Goal: Transaction & Acquisition: Purchase product/service

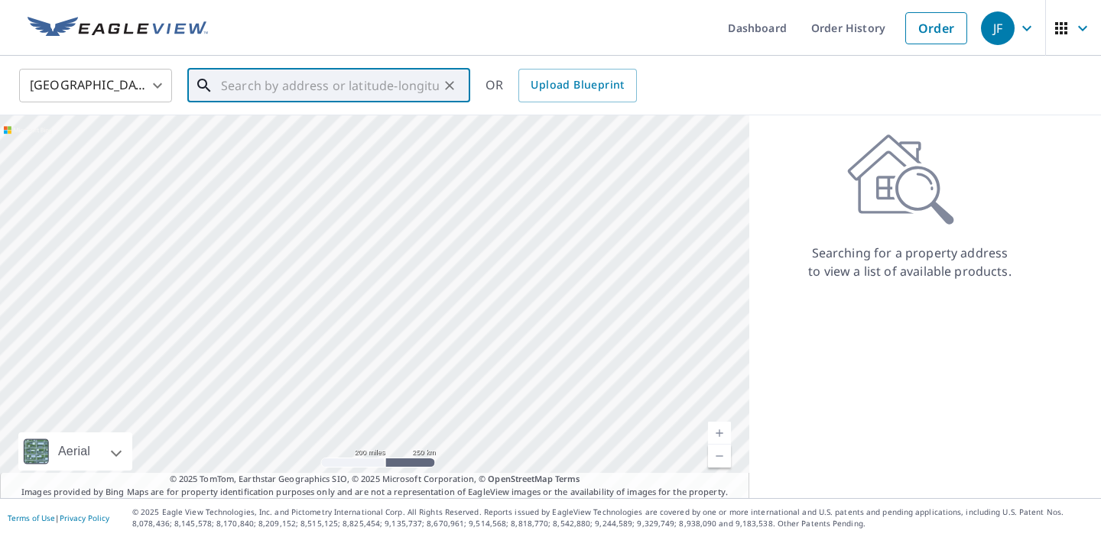
click at [342, 89] on input "text" at bounding box center [330, 85] width 218 height 43
paste input "[STREET_ADDRESS]"
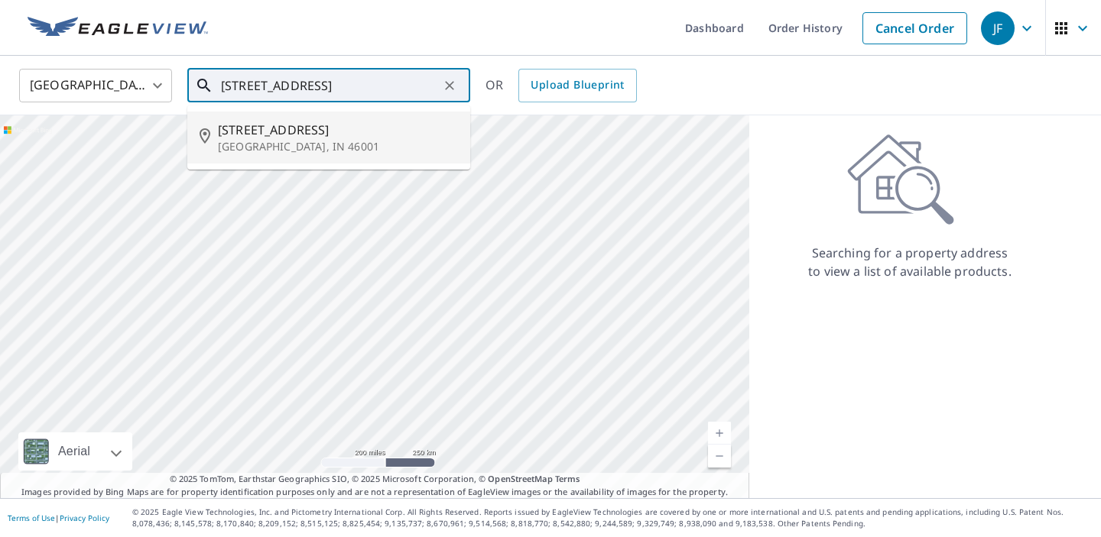
click at [306, 143] on p "[GEOGRAPHIC_DATA], IN 46001" at bounding box center [338, 146] width 240 height 15
type input "[STREET_ADDRESS]"
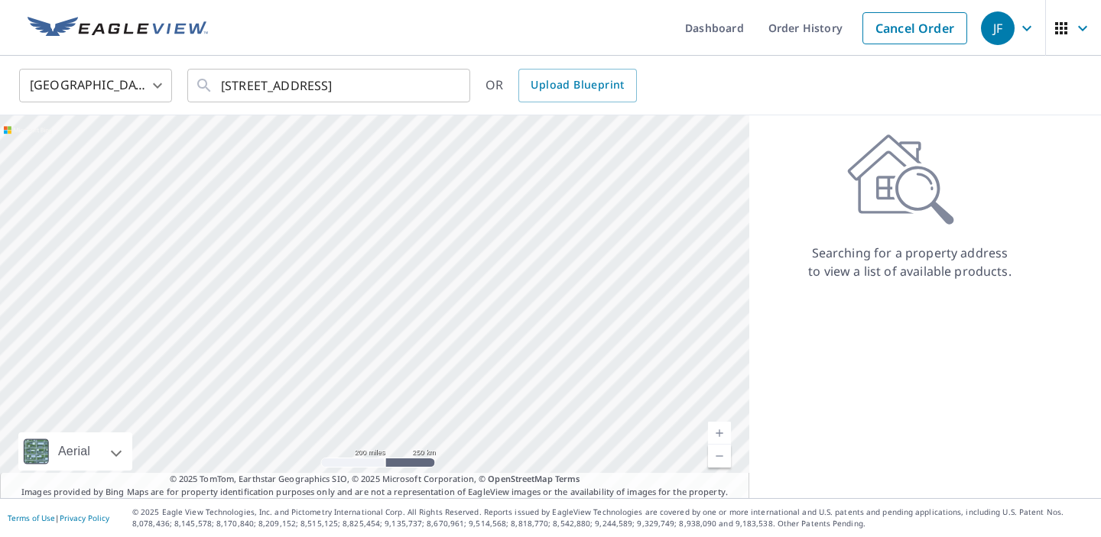
scroll to position [0, 0]
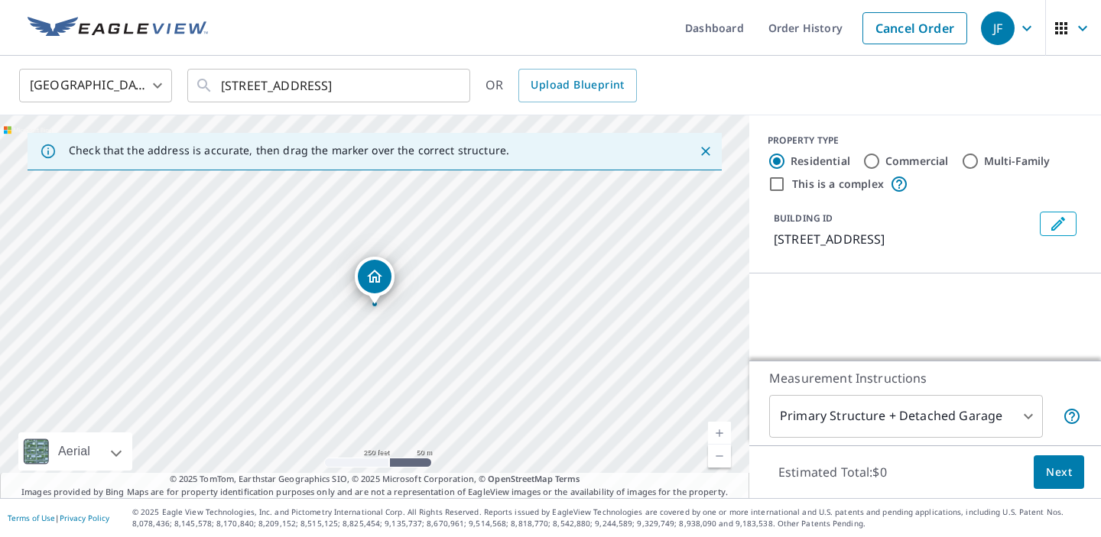
click at [753, 92] on div "[GEOGRAPHIC_DATA] [GEOGRAPHIC_DATA] ​ [STREET_ADDRESS] ​ OR Upload Blueprint" at bounding box center [545, 85] width 1075 height 36
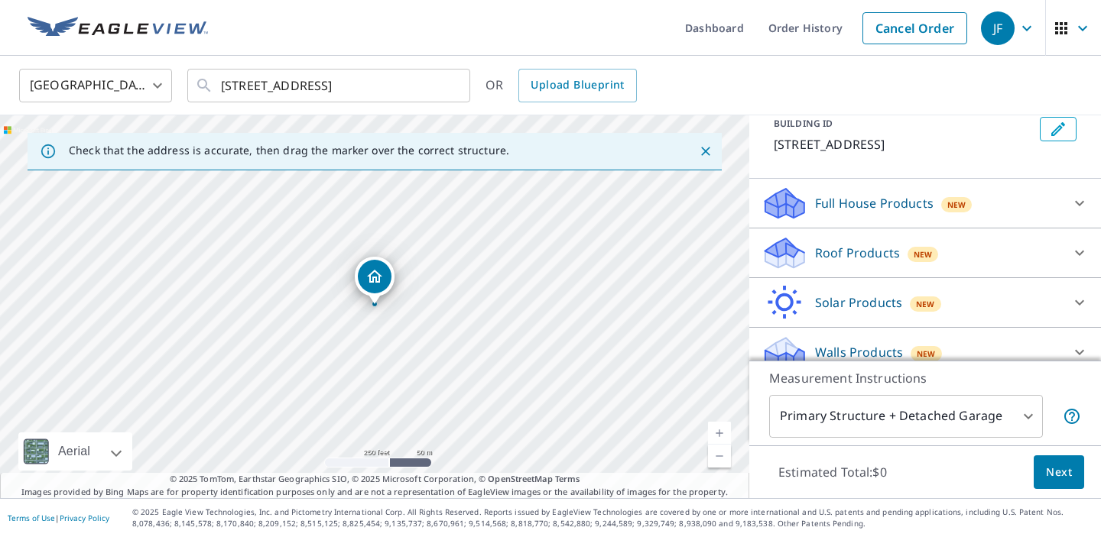
scroll to position [112, 0]
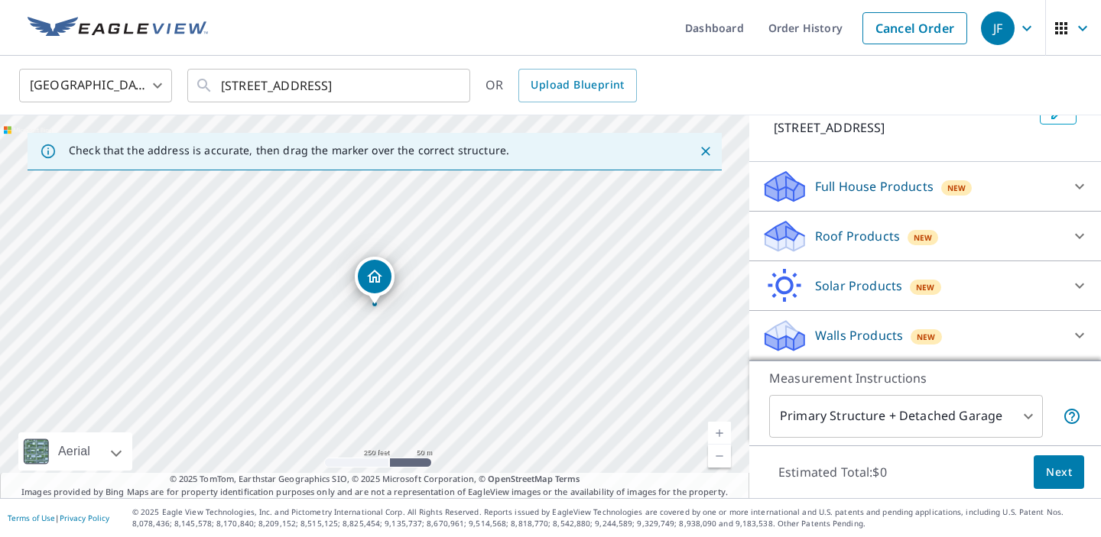
click at [890, 342] on p "Walls Products" at bounding box center [859, 335] width 88 height 18
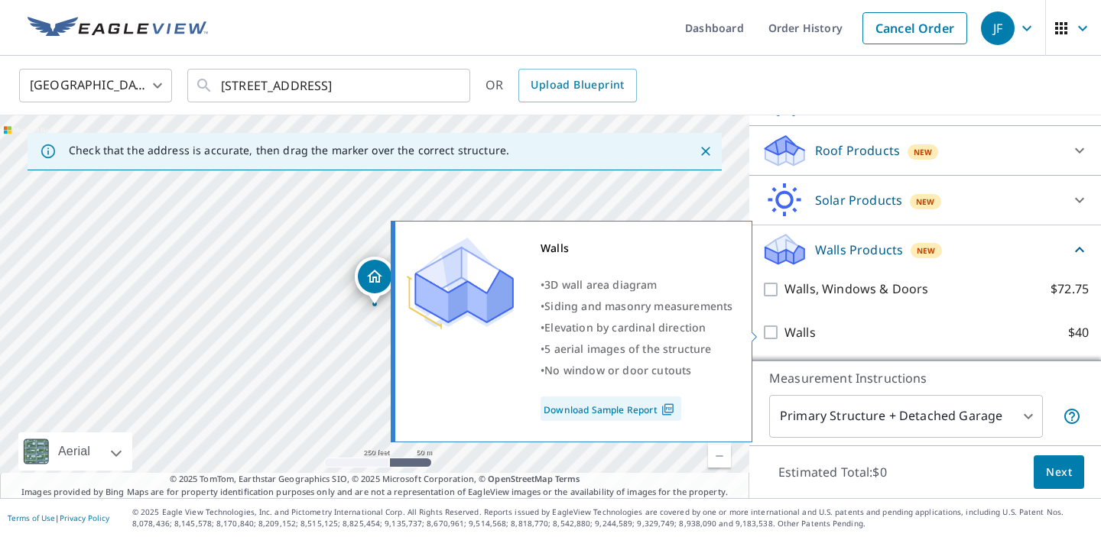
click at [890, 337] on label "Walls $40" at bounding box center [936, 332] width 304 height 19
click at [784, 337] on input "Walls $40" at bounding box center [772, 332] width 23 height 18
checkbox input "true"
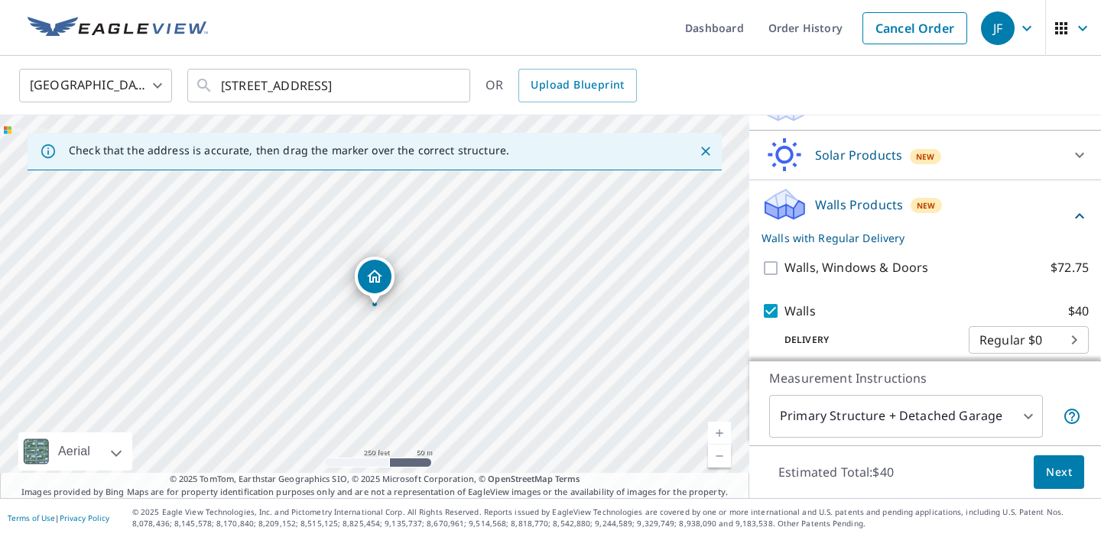
scroll to position [256, 0]
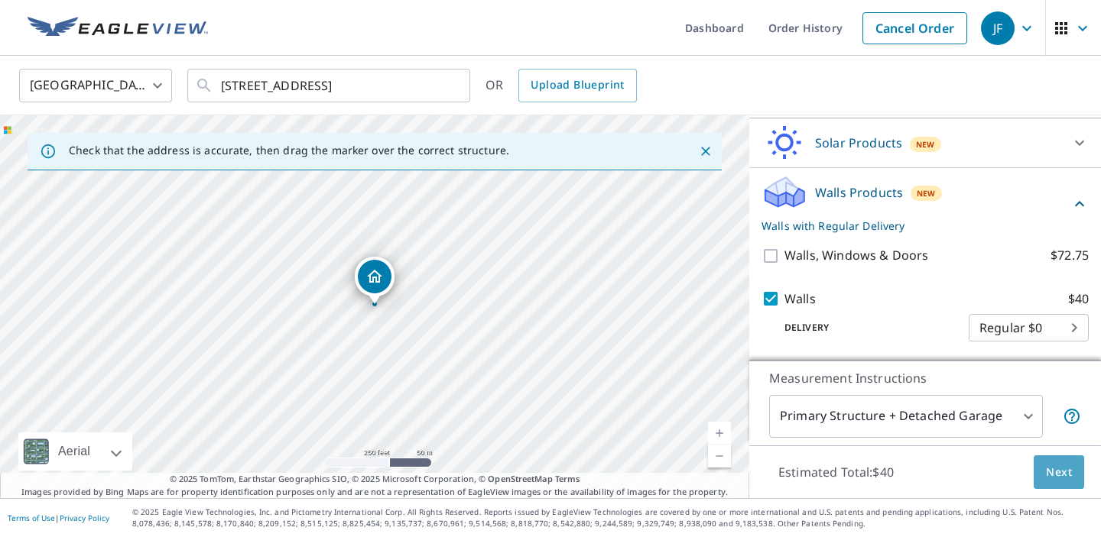
click at [1060, 478] on span "Next" at bounding box center [1059, 472] width 26 height 19
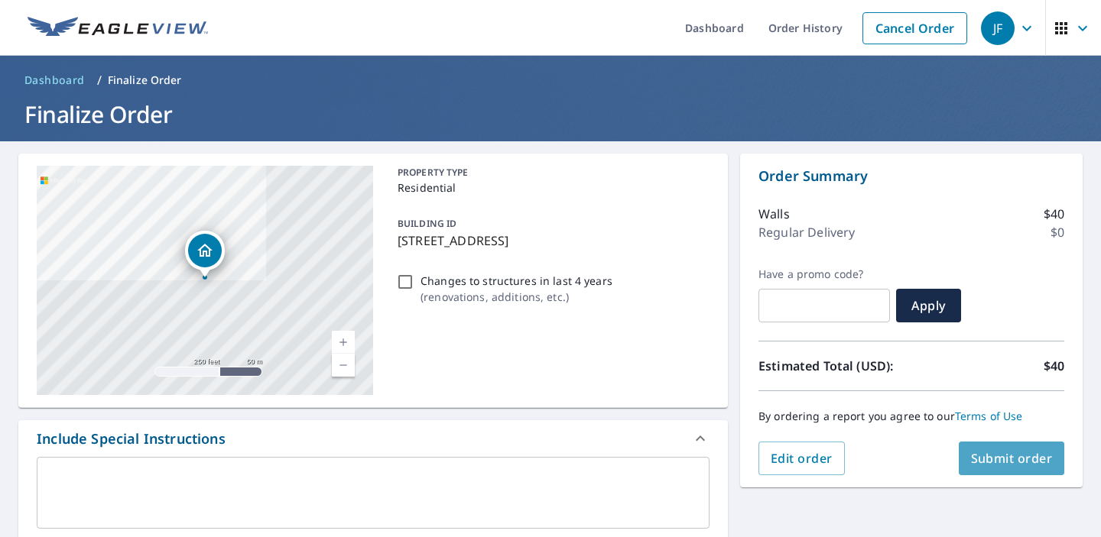
click at [1009, 459] on span "Submit order" at bounding box center [1012, 458] width 82 height 17
